Goal: Navigation & Orientation: Go to known website

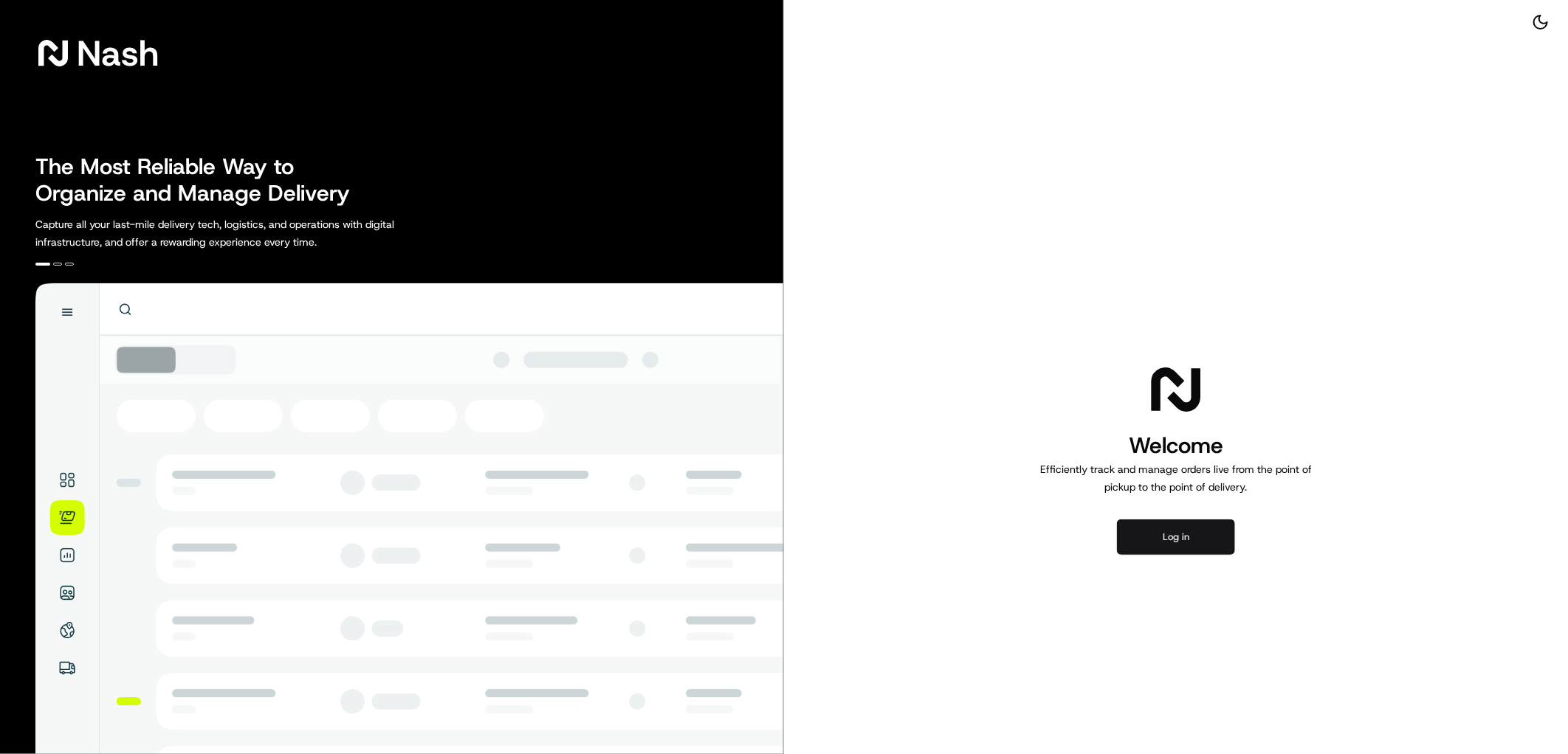
click at [1029, 512] on button "Log in" at bounding box center [1176, 537] width 118 height 36
